Goal: Information Seeking & Learning: Find specific fact

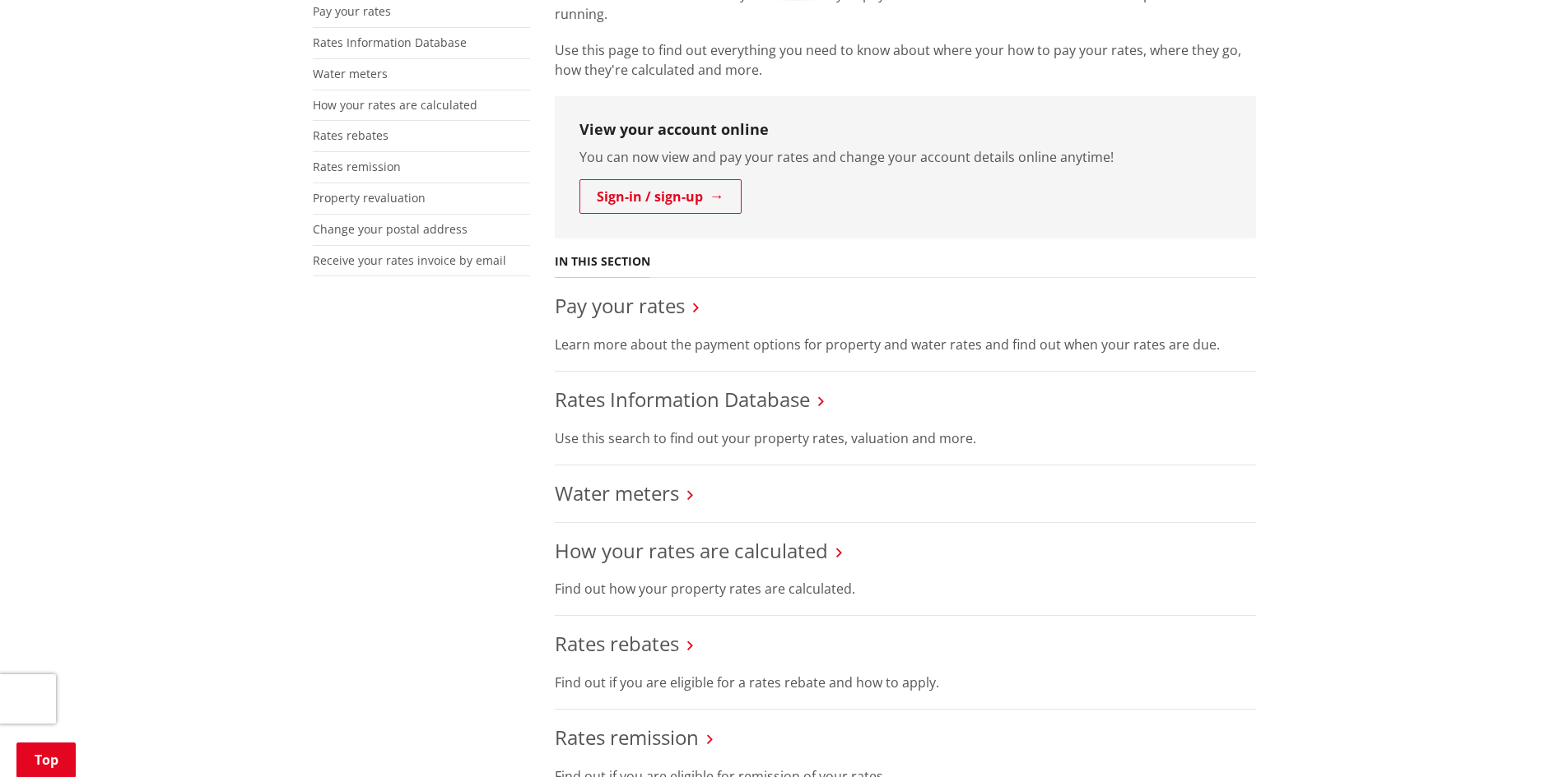
scroll to position [576, 0]
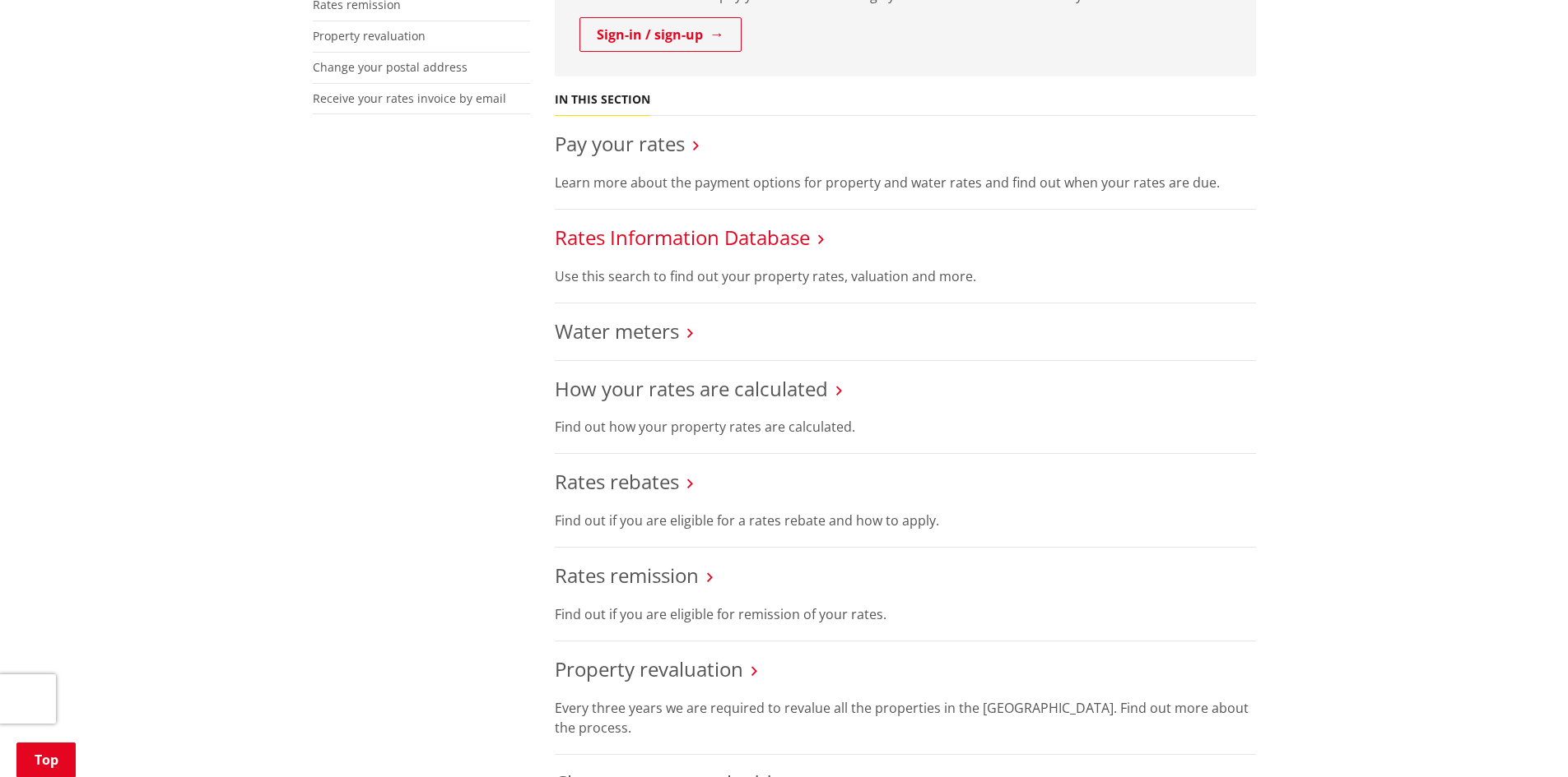
click at [740, 227] on link "Rates Information Database" at bounding box center [682, 237] width 255 height 27
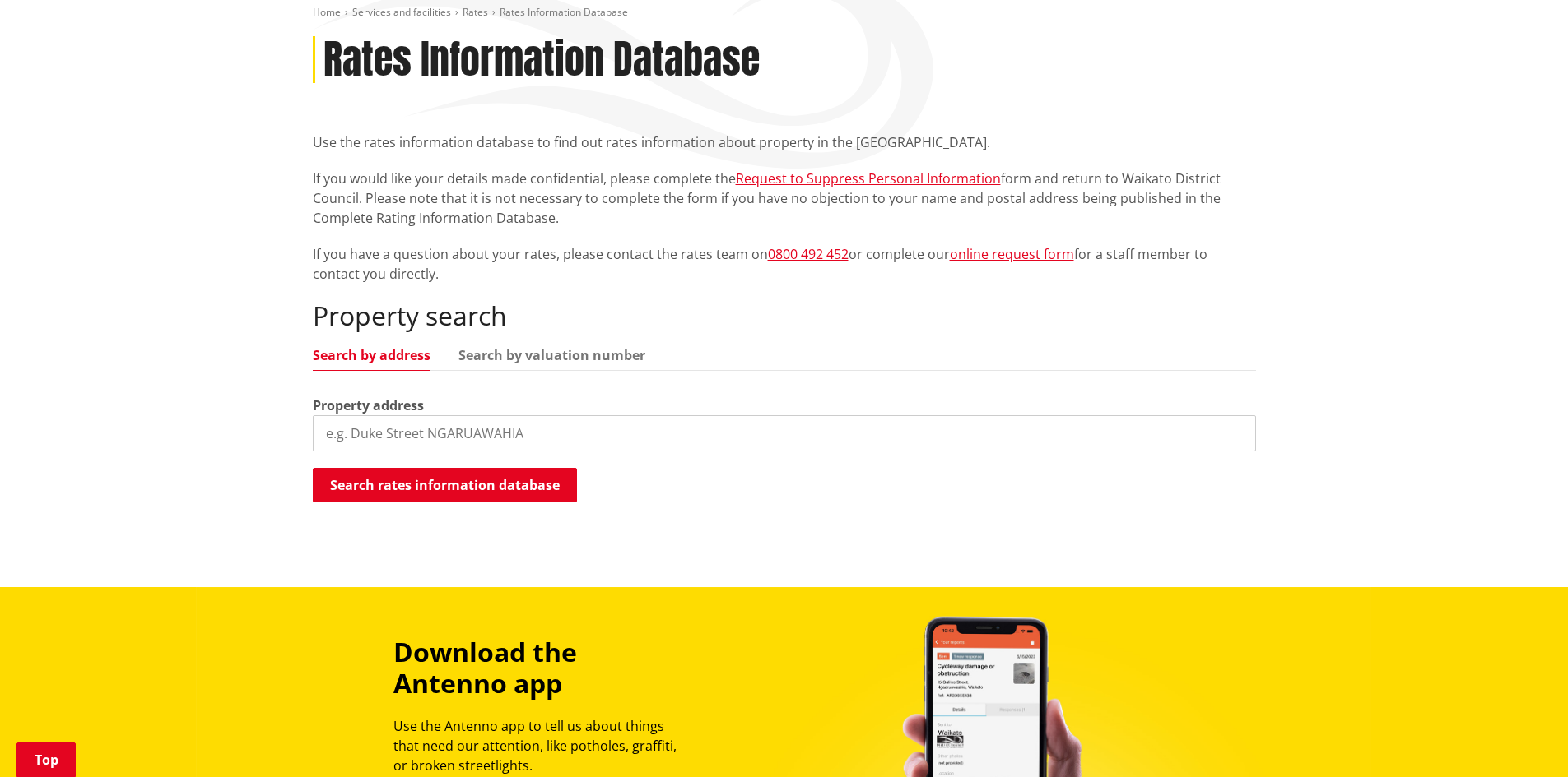
scroll to position [247, 0]
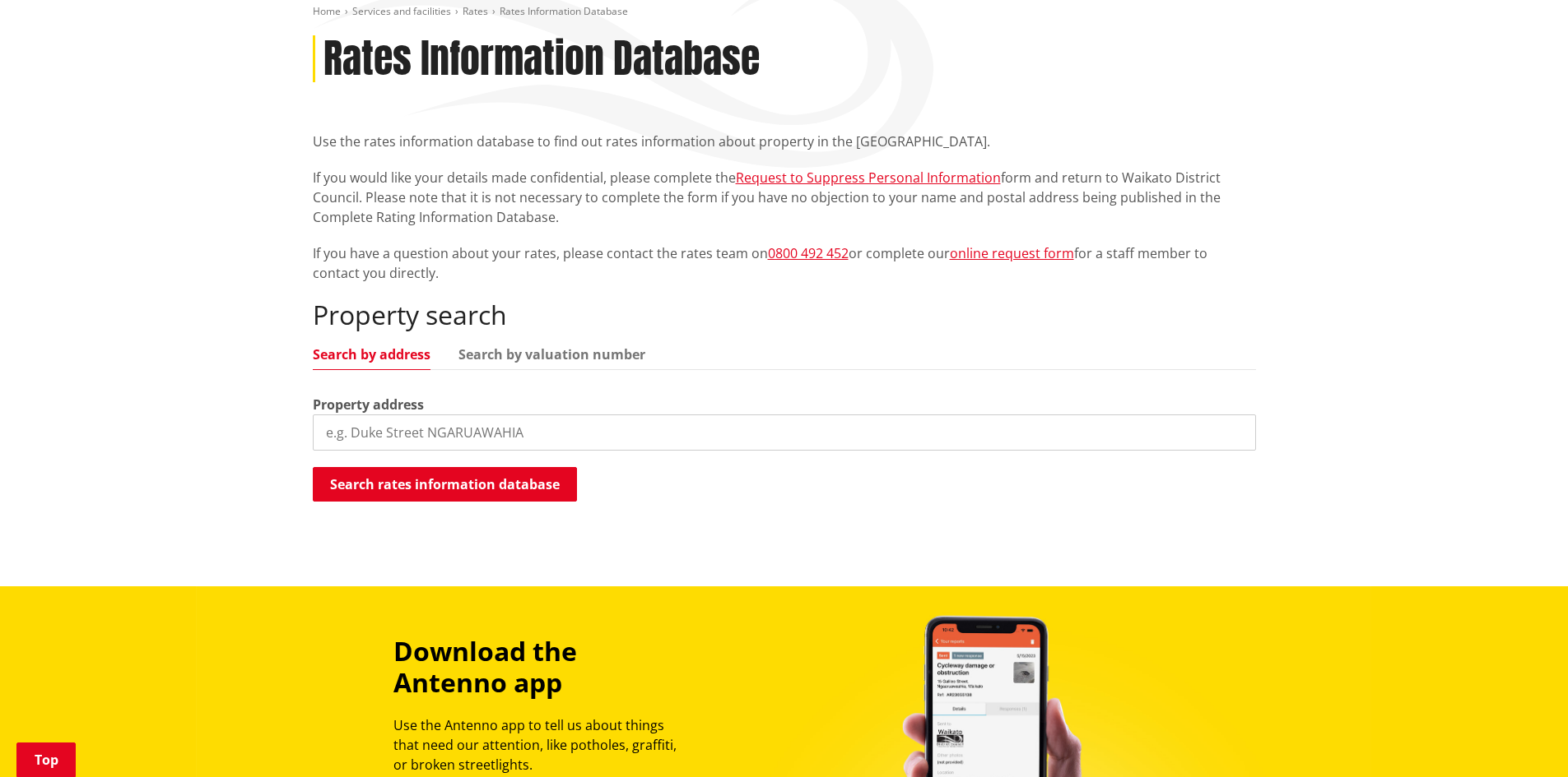
click at [412, 418] on input "search" at bounding box center [783, 432] width 943 height 36
paste input "[STREET_ADDRESS]"
type input "[STREET_ADDRESS]"
click at [469, 483] on button "Search rates information database" at bounding box center [444, 484] width 265 height 34
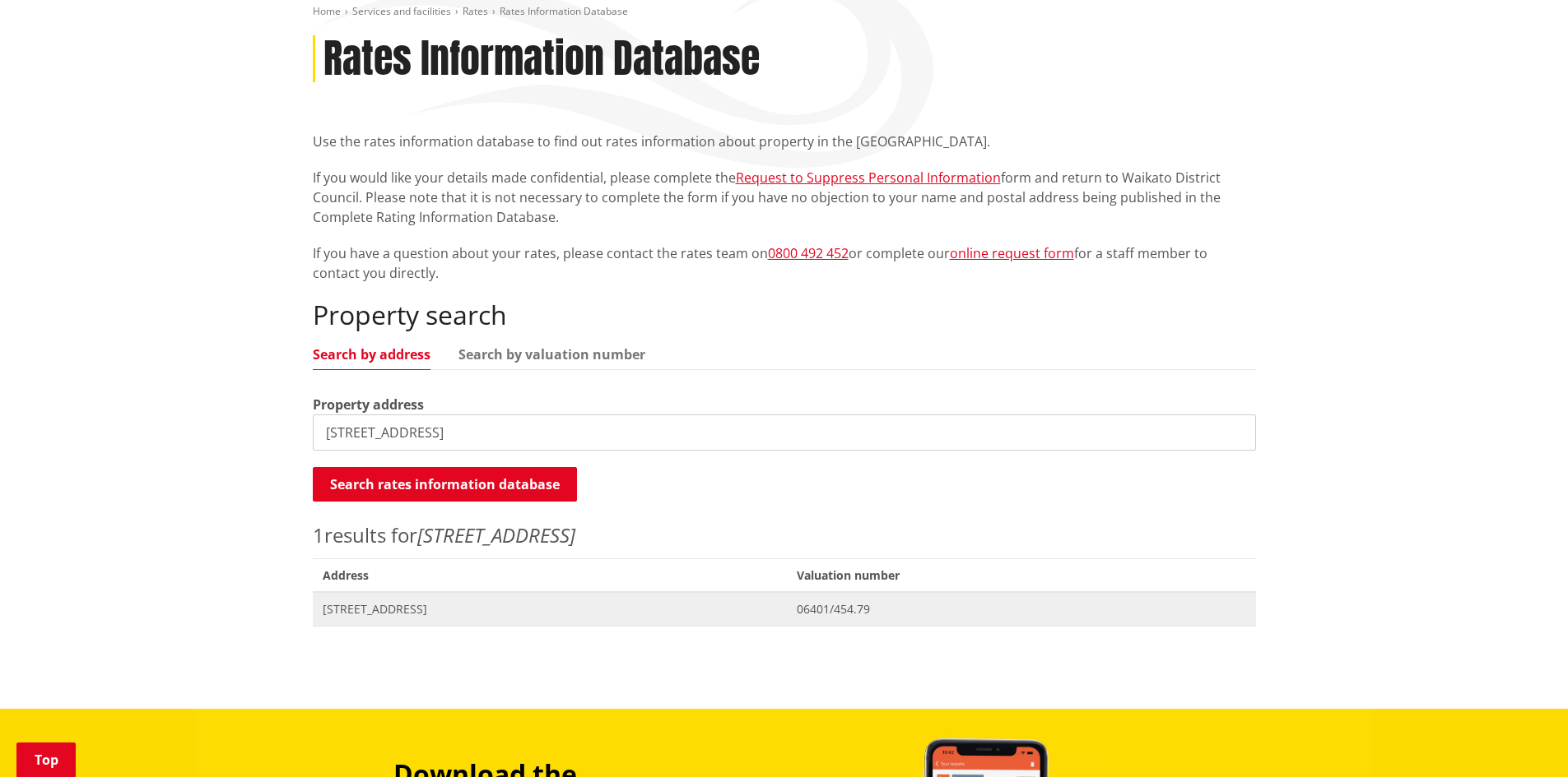
click at [382, 615] on span "[STREET_ADDRESS]" at bounding box center [550, 609] width 456 height 16
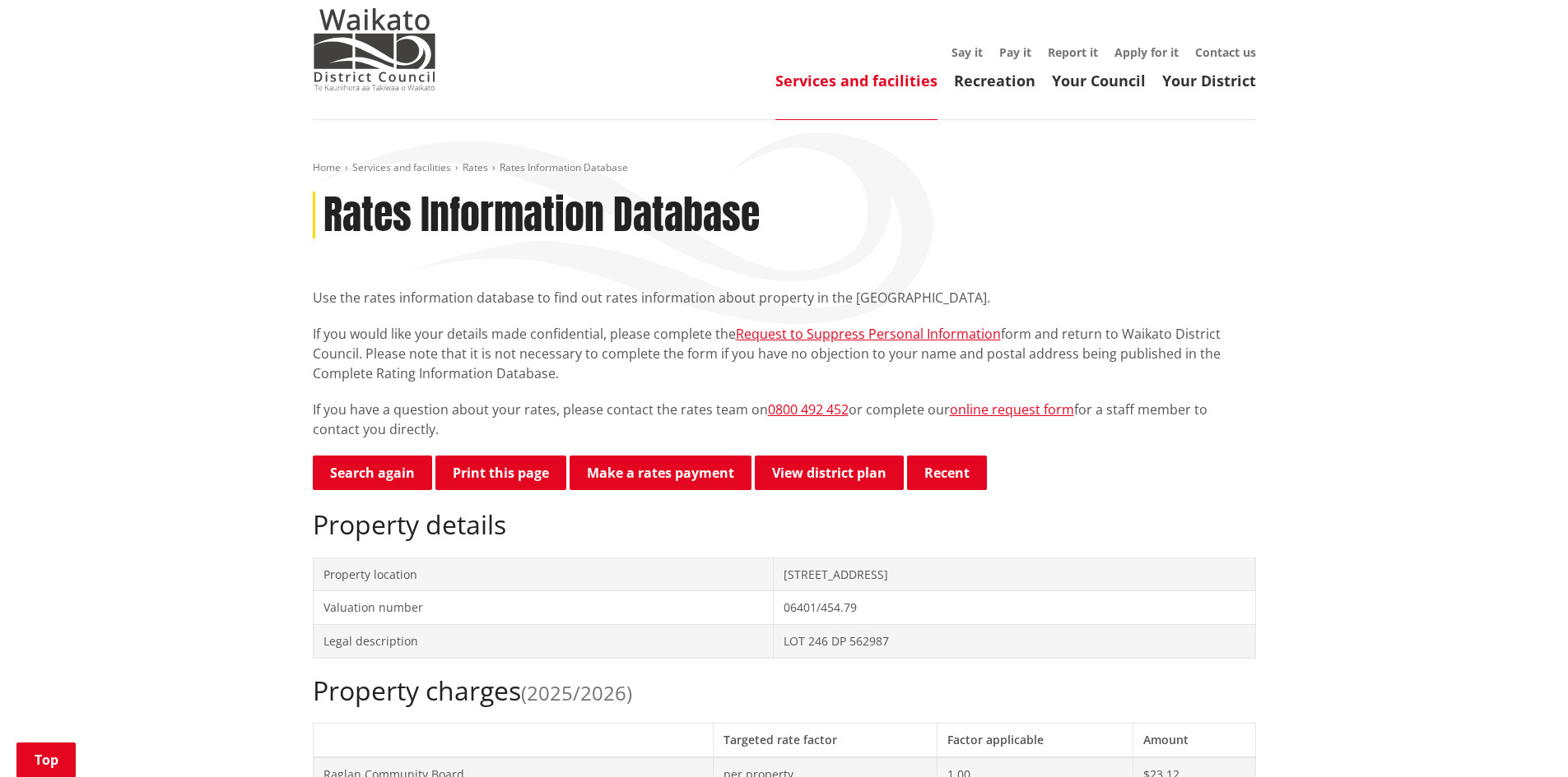
scroll to position [82, 0]
